Goal: Information Seeking & Learning: Learn about a topic

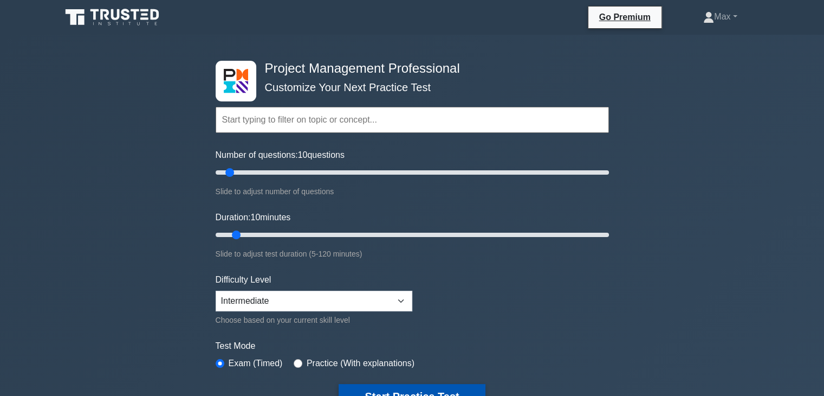
click at [358, 388] on button "Start Practice Test" at bounding box center [412, 396] width 146 height 25
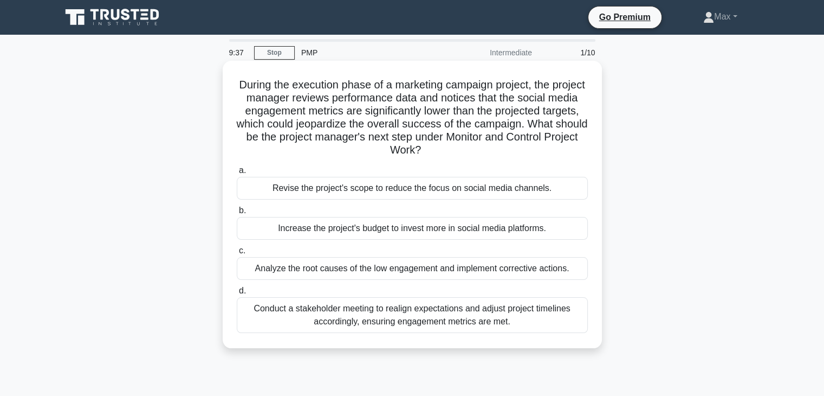
click at [389, 269] on div "Analyze the root causes of the low engagement and implement corrective actions." at bounding box center [412, 268] width 351 height 23
click at [237, 254] on input "c. Analyze the root causes of the low engagement and implement corrective actio…" at bounding box center [237, 250] width 0 height 7
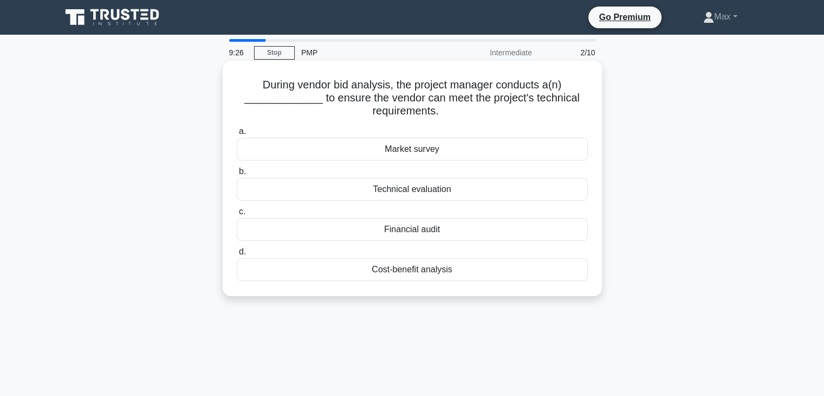
click at [423, 190] on div "Technical evaluation" at bounding box center [412, 189] width 351 height 23
click at [237, 175] on input "b. Technical evaluation" at bounding box center [237, 171] width 0 height 7
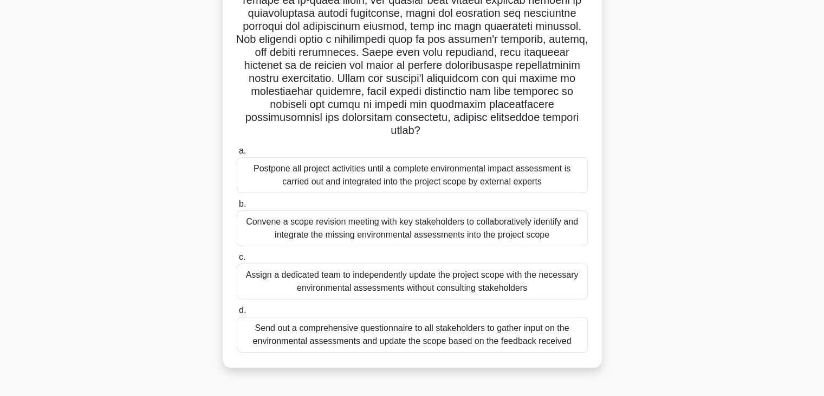
scroll to position [152, 0]
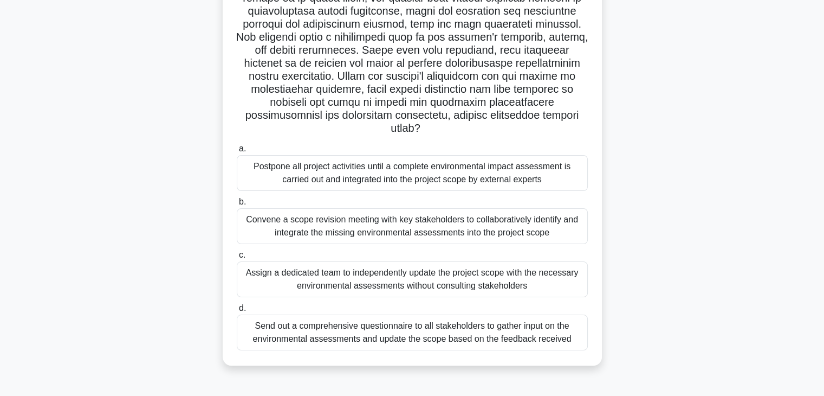
click at [386, 226] on div "Convene a scope revision meeting with key stakeholders to collaboratively ident…" at bounding box center [412, 226] width 351 height 36
click at [237, 205] on input "b. Convene a scope revision meeting with key stakeholders to collaboratively id…" at bounding box center [237, 201] width 0 height 7
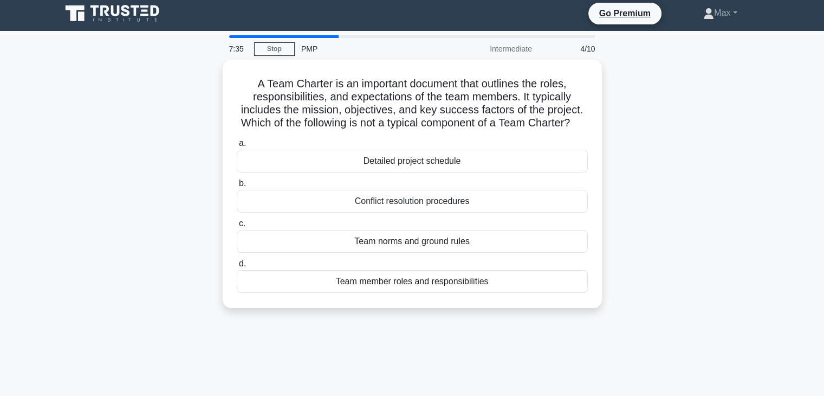
scroll to position [0, 0]
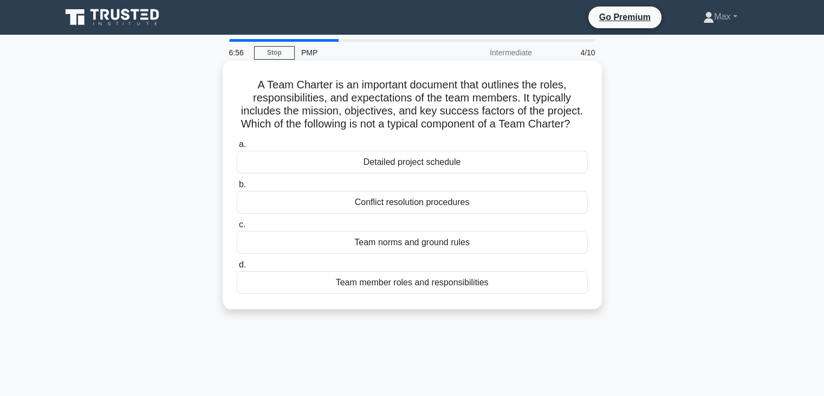
click at [429, 173] on div "Detailed project schedule" at bounding box center [412, 162] width 351 height 23
click at [237, 148] on input "a. Detailed project schedule" at bounding box center [237, 144] width 0 height 7
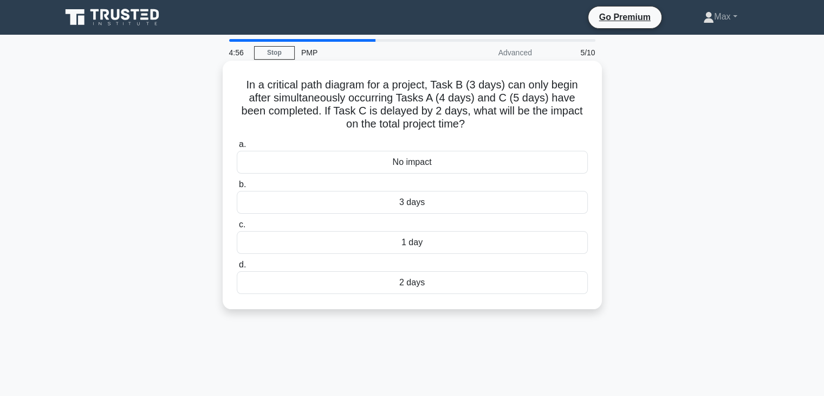
click at [422, 286] on div "2 days" at bounding box center [412, 282] width 351 height 23
click at [237, 268] on input "d. 2 days" at bounding box center [237, 264] width 0 height 7
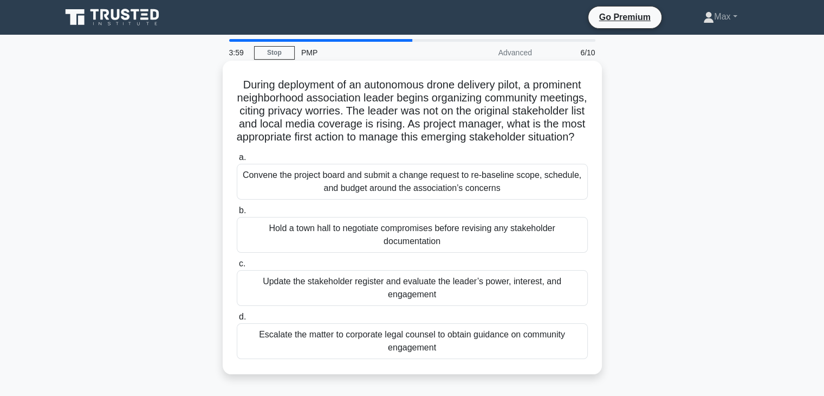
click at [410, 294] on div "Update the stakeholder register and evaluate the leader’s power, interest, and …" at bounding box center [412, 288] width 351 height 36
click at [237, 267] on input "c. Update the stakeholder register and evaluate the leader’s power, interest, a…" at bounding box center [237, 263] width 0 height 7
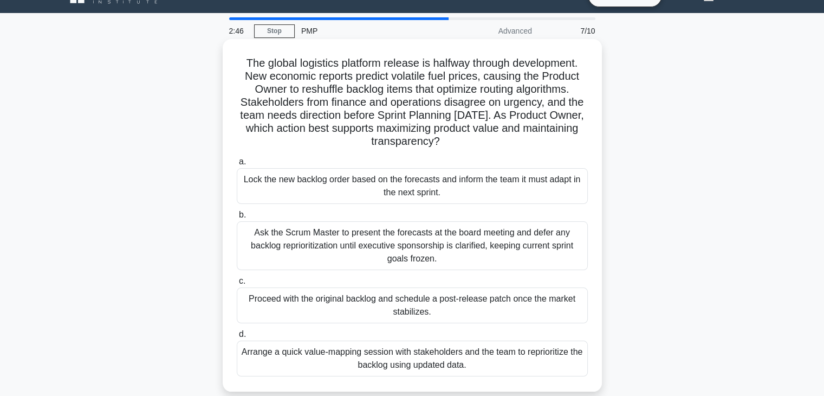
scroll to position [43, 0]
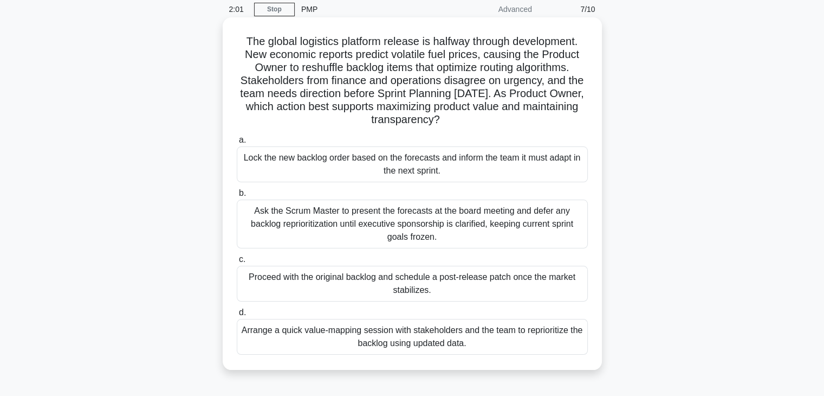
click at [388, 219] on div "Ask the Scrum Master to present the forecasts at the board meeting and defer an…" at bounding box center [412, 223] width 351 height 49
click at [237, 197] on input "b. Ask the Scrum Master to present the forecasts at the board meeting and defer…" at bounding box center [237, 193] width 0 height 7
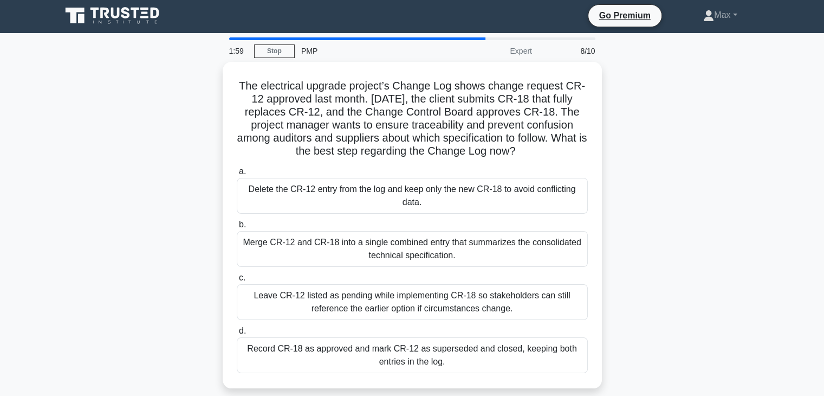
scroll to position [0, 0]
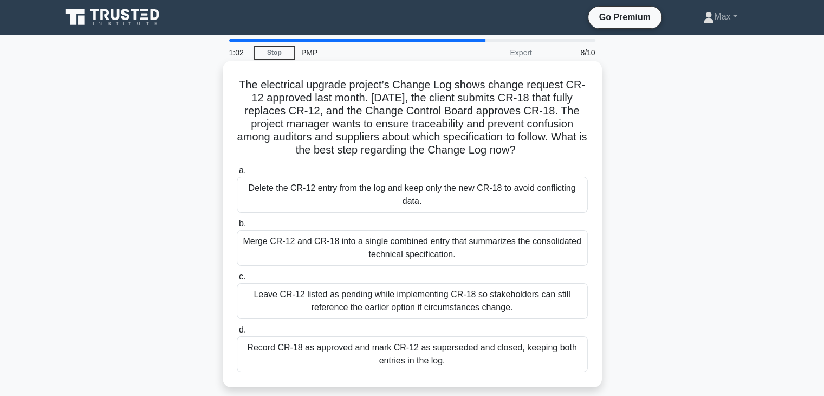
click at [425, 255] on div "Merge CR-12 and CR-18 into a single combined entry that summarizes the consolid…" at bounding box center [412, 248] width 351 height 36
click at [237, 227] on input "b. Merge CR-12 and CR-18 into a single combined entry that summarizes the conso…" at bounding box center [237, 223] width 0 height 7
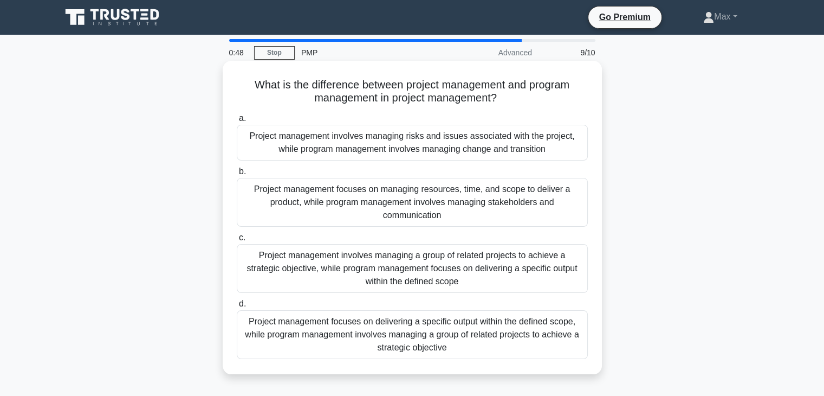
click at [408, 339] on div "Project management focuses on delivering a specific output within the defined s…" at bounding box center [412, 334] width 351 height 49
click at [237, 307] on input "d. Project management focuses on delivering a specific output within the define…" at bounding box center [237, 303] width 0 height 7
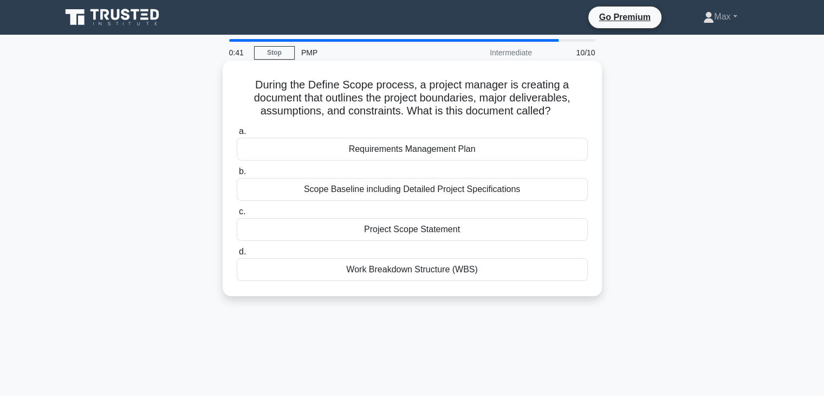
click at [431, 232] on div "Project Scope Statement" at bounding box center [412, 229] width 351 height 23
click at [237, 215] on input "c. Project Scope Statement" at bounding box center [237, 211] width 0 height 7
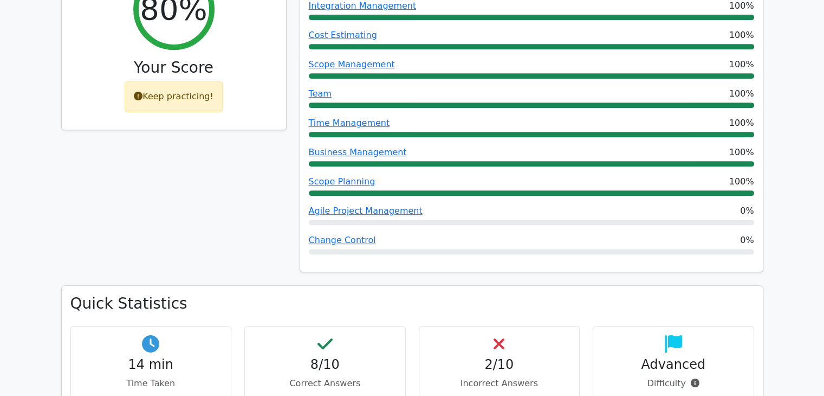
scroll to position [520, 0]
